Goal: Task Accomplishment & Management: Manage account settings

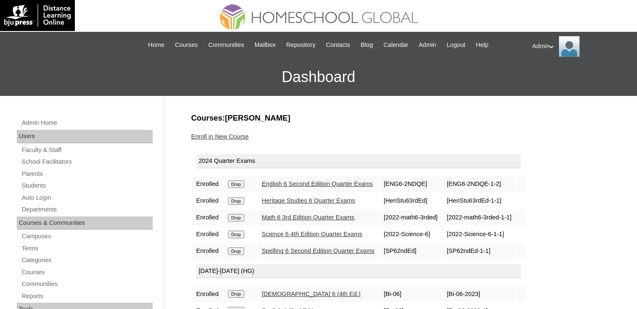
scroll to position [100, 0]
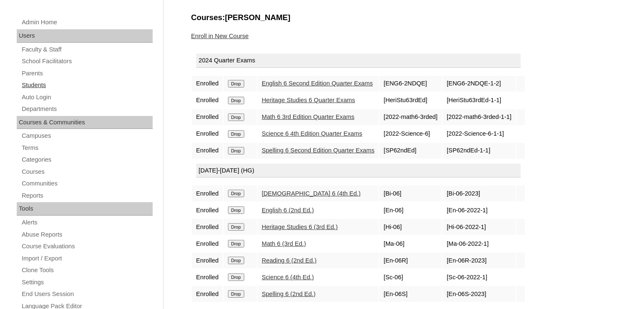
click at [39, 82] on link "Students" at bounding box center [87, 85] width 132 height 10
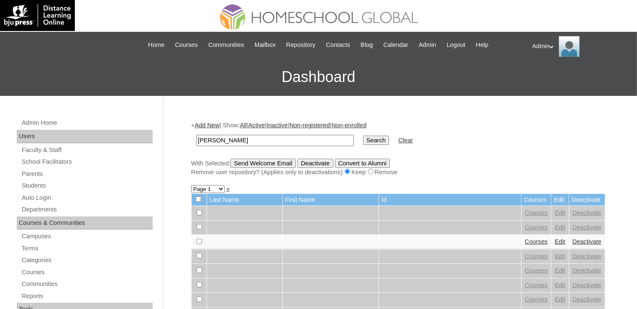
type input "jaymarie"
click at [363, 143] on input "Search" at bounding box center [376, 139] width 26 height 9
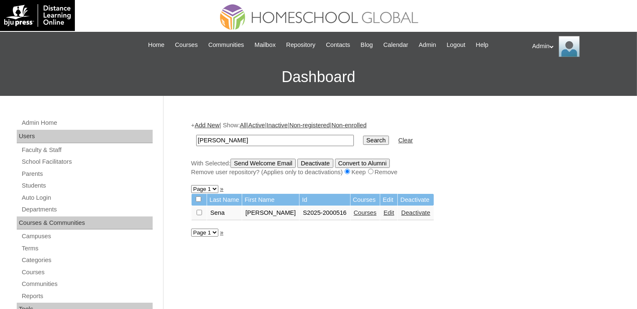
click at [359, 213] on link "Courses" at bounding box center [365, 212] width 23 height 7
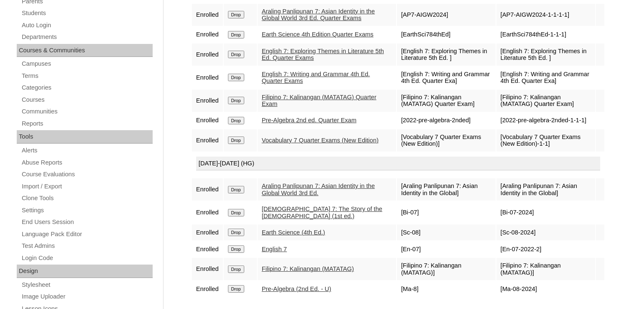
scroll to position [95, 0]
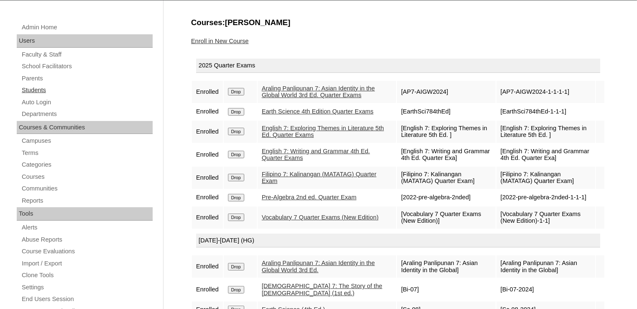
click at [53, 89] on link "Students" at bounding box center [87, 90] width 132 height 10
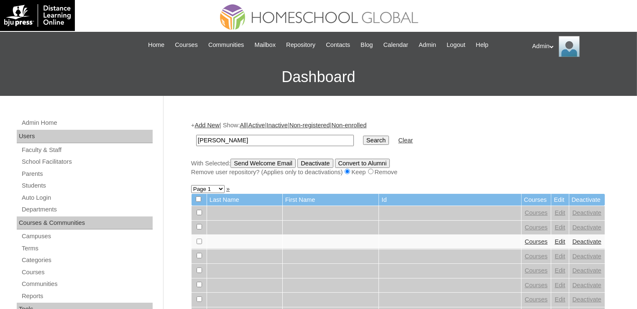
type input "Janna Heart"
click at [363, 140] on input "Search" at bounding box center [376, 139] width 26 height 9
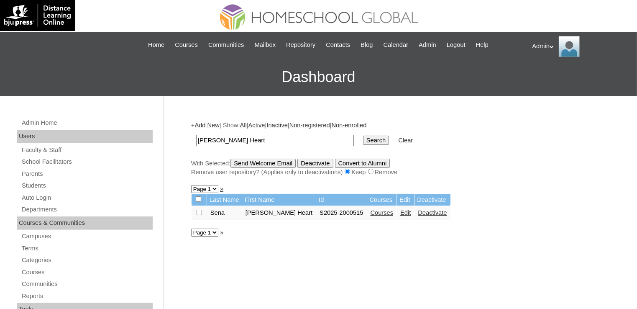
click at [370, 211] on link "Courses" at bounding box center [381, 212] width 23 height 7
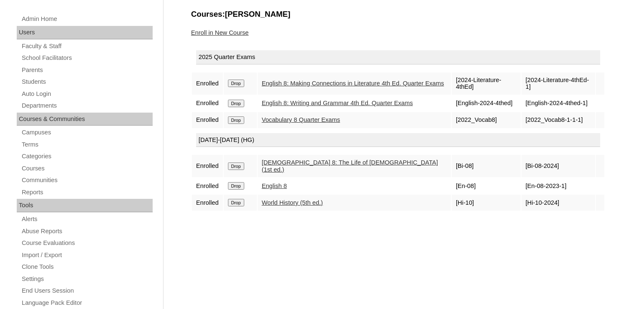
scroll to position [104, 0]
click at [230, 34] on link "Enroll in New Course" at bounding box center [220, 32] width 58 height 7
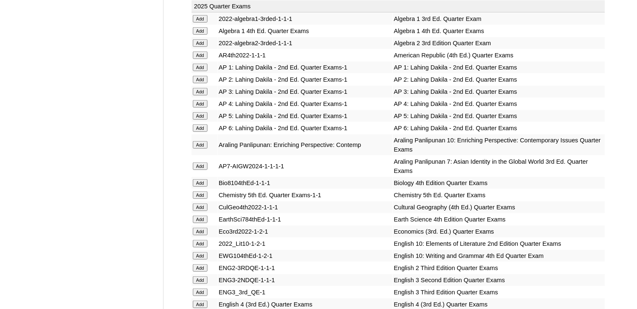
scroll to position [1918, 0]
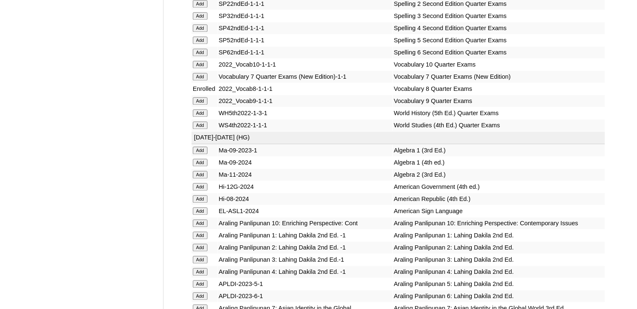
click at [200, 117] on input "Add" at bounding box center [200, 113] width 15 height 8
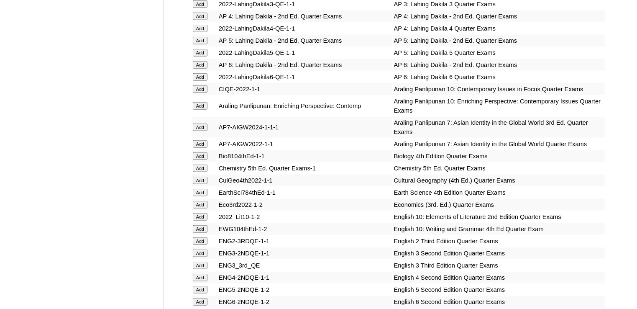
scroll to position [2376, 0]
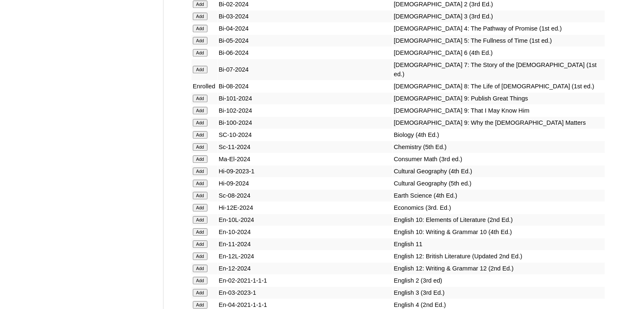
click at [199, 138] on input "Add" at bounding box center [200, 135] width 15 height 8
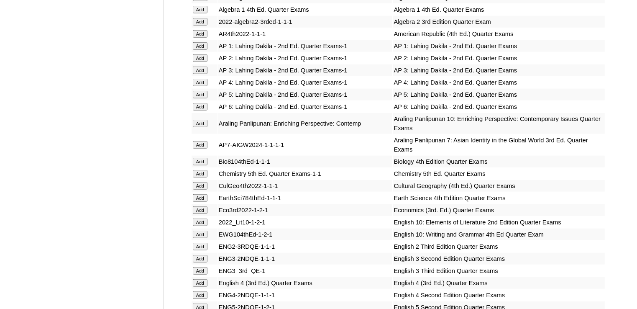
click at [204, 158] on input "Add" at bounding box center [200, 162] width 15 height 8
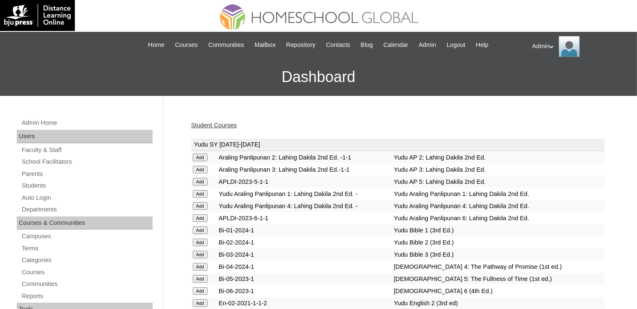
scroll to position [701, 0]
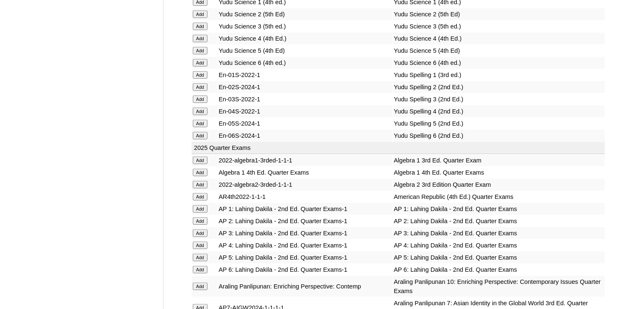
click at [199, 168] on input "Add" at bounding box center [200, 172] width 15 height 8
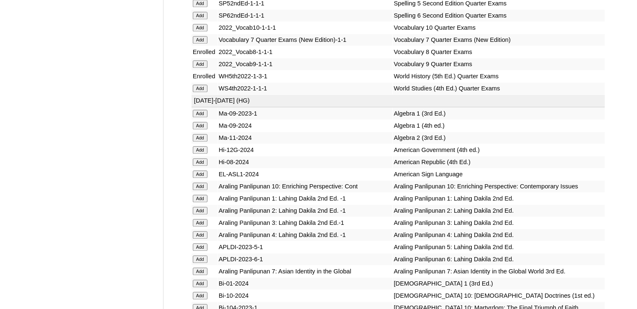
click at [199, 129] on input "Add" at bounding box center [200, 126] width 15 height 8
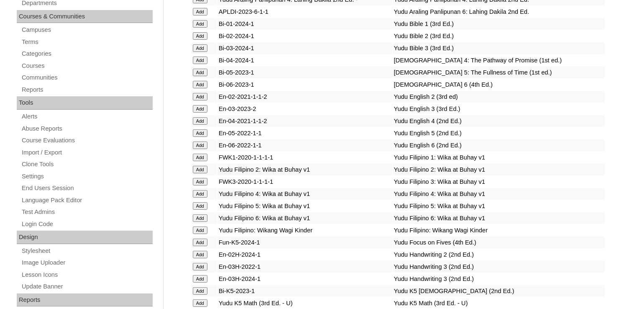
scroll to position [1270, 0]
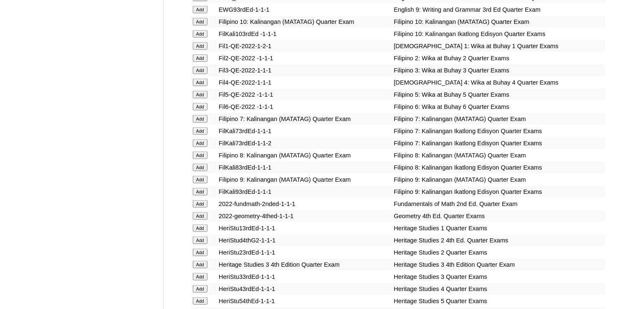
click at [202, 153] on input "Add" at bounding box center [200, 155] width 15 height 8
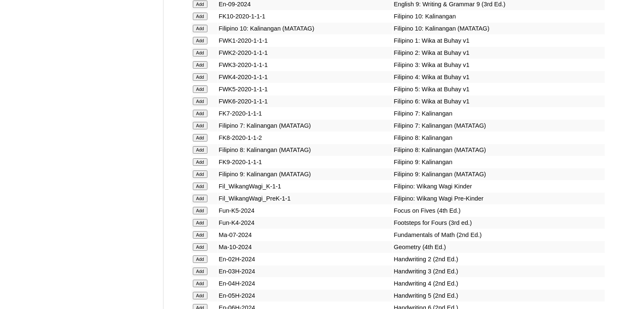
click at [201, 153] on input "Add" at bounding box center [200, 150] width 15 height 8
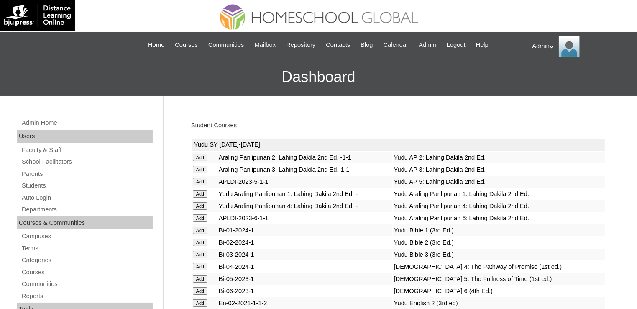
click at [230, 122] on link "Student Courses" at bounding box center [214, 125] width 46 height 7
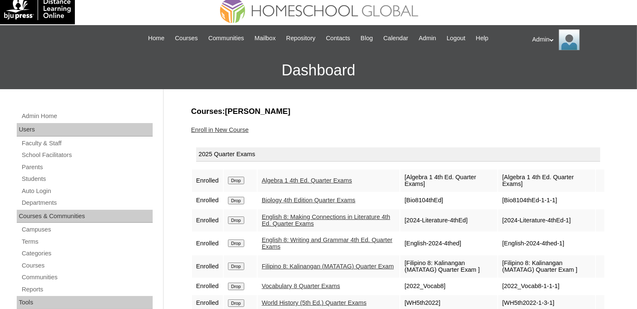
scroll to position [6, 0]
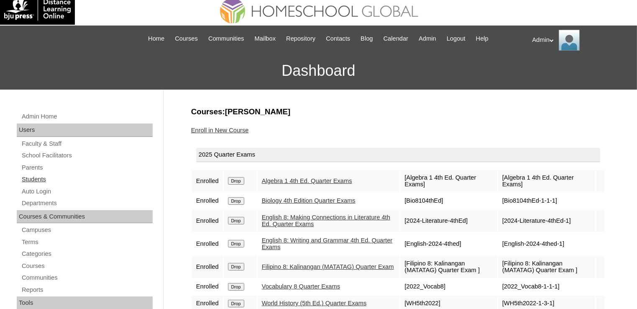
click at [35, 180] on link "Students" at bounding box center [87, 179] width 132 height 10
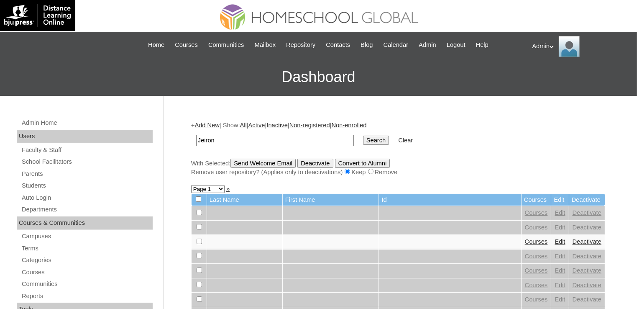
type input "Jeiron Ced"
click at [363, 143] on input "Search" at bounding box center [376, 139] width 26 height 9
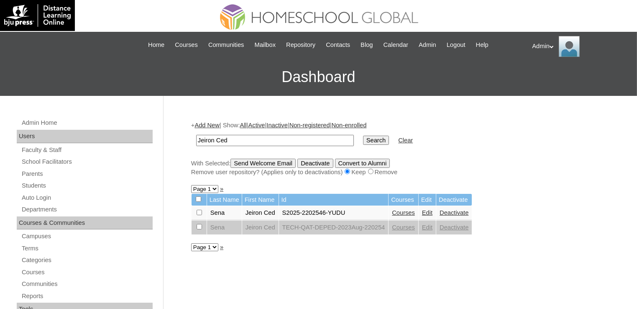
click at [410, 212] on link "Courses" at bounding box center [403, 212] width 23 height 7
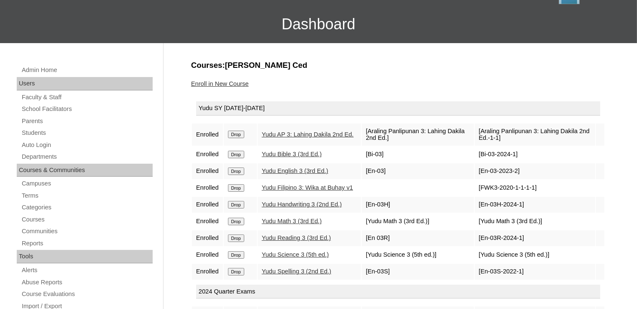
scroll to position [49, 0]
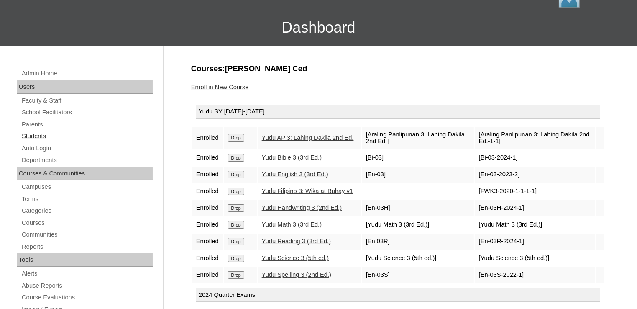
click at [45, 136] on link "Students" at bounding box center [87, 136] width 132 height 10
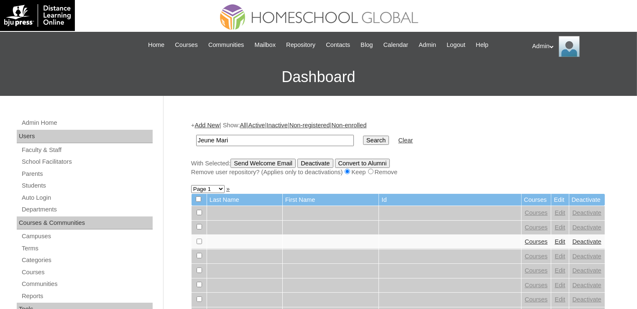
type input "Jeune Mari"
click at [363, 142] on input "Search" at bounding box center [376, 139] width 26 height 9
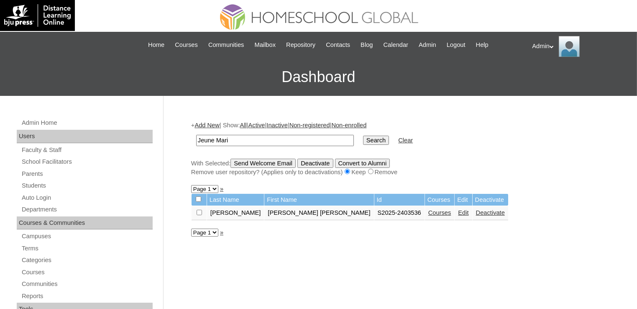
click at [428, 212] on link "Courses" at bounding box center [439, 212] width 23 height 7
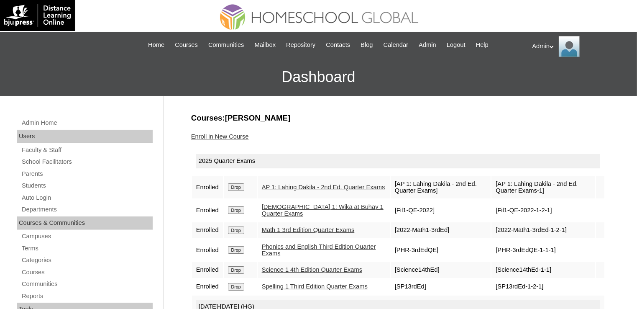
scroll to position [2, 0]
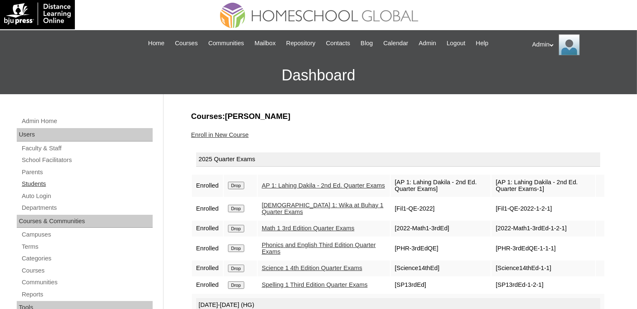
click at [35, 184] on link "Students" at bounding box center [87, 184] width 132 height 10
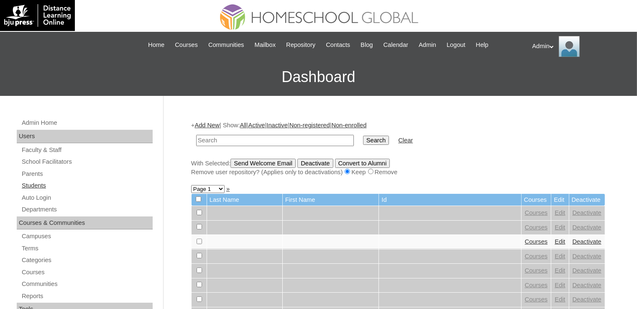
click at [45, 184] on link "Students" at bounding box center [87, 185] width 132 height 10
type input "[PERSON_NAME]"
click at [363, 144] on input "Search" at bounding box center [376, 139] width 26 height 9
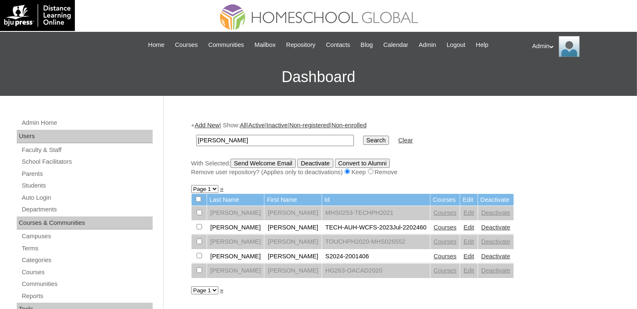
click at [434, 256] on link "Courses" at bounding box center [445, 256] width 23 height 7
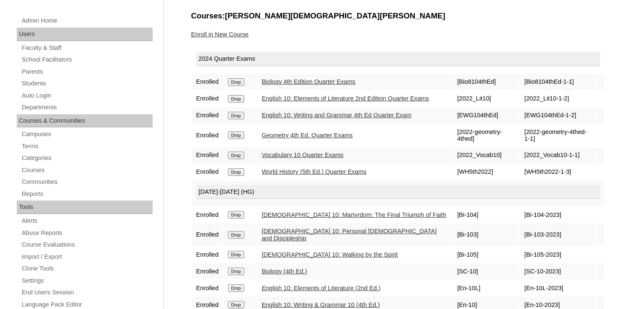
scroll to position [156, 0]
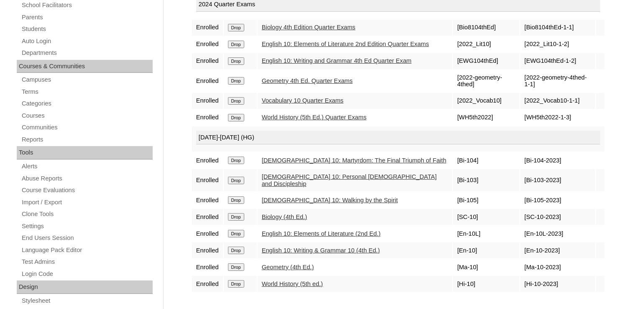
click at [292, 247] on link "English 10: Writing & Grammar 10 (4th Ed.)" at bounding box center [321, 250] width 118 height 7
click at [312, 64] on link "English 10: Writing and Grammar 4th Ed Quarter Exam" at bounding box center [337, 60] width 150 height 7
click at [303, 104] on link "Vocabulary 10 Quarter Exams" at bounding box center [303, 100] width 82 height 7
click at [323, 44] on link "English 10: Elements of Literature 2nd Edition Quarter Exams" at bounding box center [345, 44] width 167 height 7
click at [278, 84] on link "Geometry 4th Ed. Quarter Exams" at bounding box center [307, 80] width 91 height 7
